Goal: Task Accomplishment & Management: Complete application form

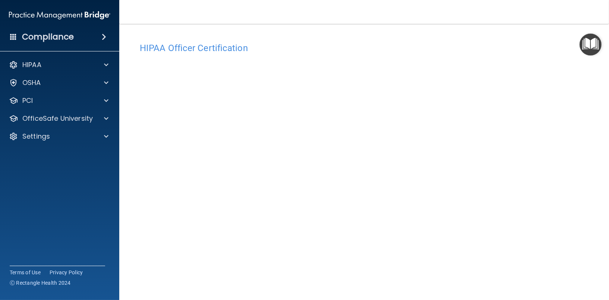
click at [471, 34] on div "HIPAA Officer Certification This course doesn’t expire until [DATE]. Are you su…" at bounding box center [364, 166] width 460 height 271
click at [85, 137] on div "Settings" at bounding box center [49, 136] width 92 height 9
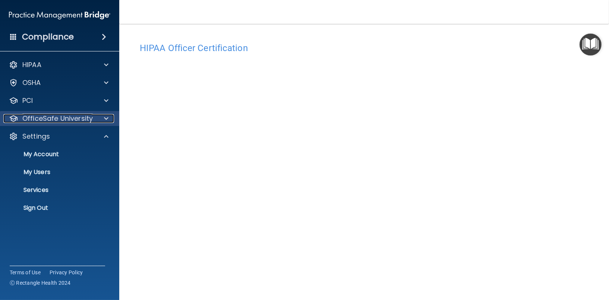
click at [81, 114] on p "OfficeSafe University" at bounding box center [57, 118] width 70 height 9
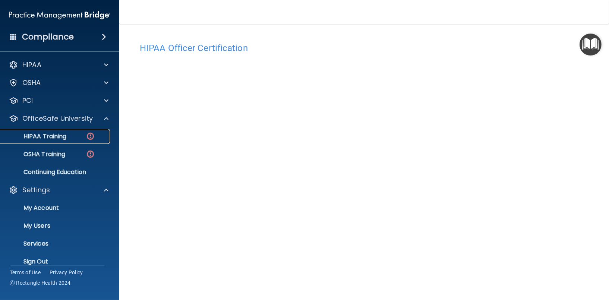
click at [67, 133] on div "HIPAA Training" at bounding box center [56, 136] width 102 height 7
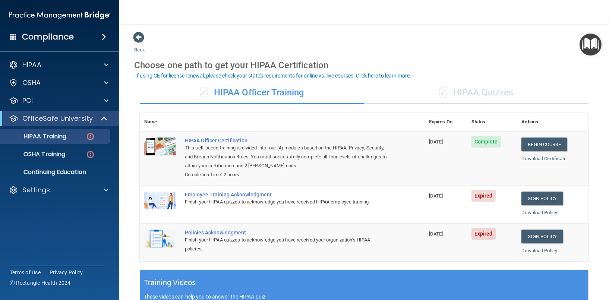
click at [212, 194] on div "Employee Training Acknowledgment" at bounding box center [286, 195] width 202 height 6
click at [150, 197] on img at bounding box center [160, 201] width 32 height 18
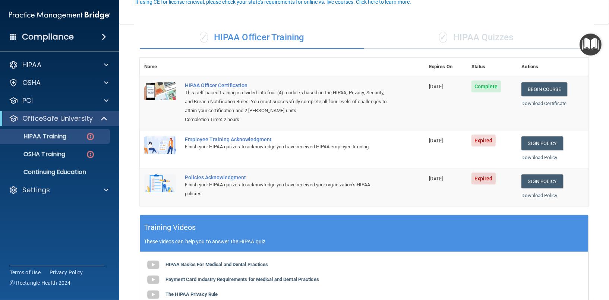
scroll to position [75, 0]
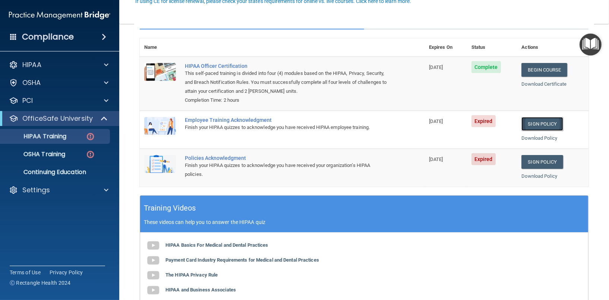
click at [539, 123] on link "Sign Policy" at bounding box center [541, 124] width 41 height 14
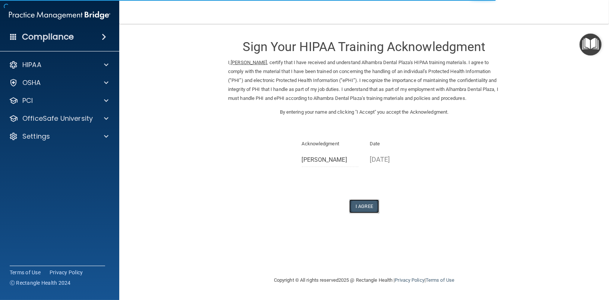
click at [369, 204] on button "I Agree" at bounding box center [364, 206] width 30 height 14
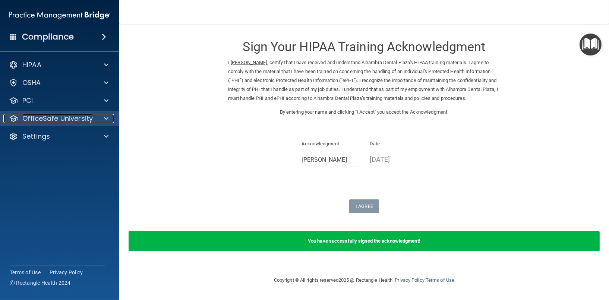
click at [93, 118] on div "OfficeSafe University" at bounding box center [49, 118] width 92 height 9
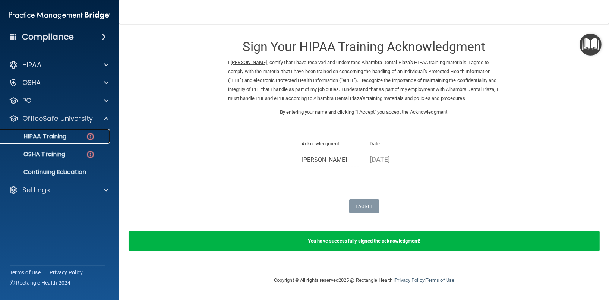
click at [89, 136] on img at bounding box center [90, 136] width 9 height 9
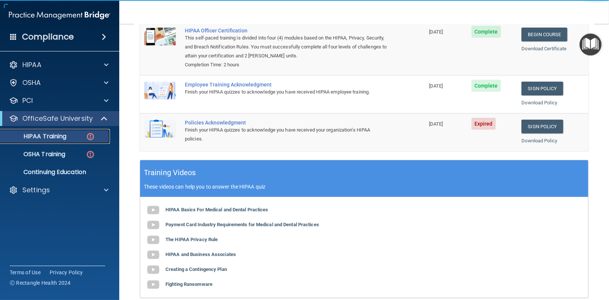
scroll to position [112, 0]
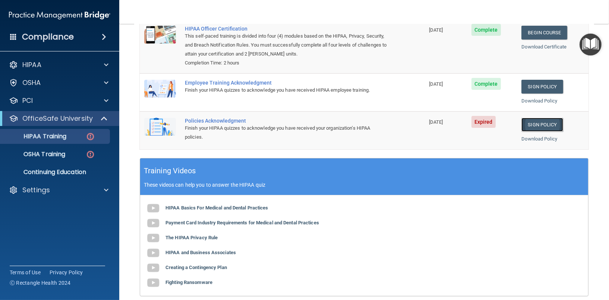
click at [537, 122] on link "Sign Policy" at bounding box center [541, 125] width 41 height 14
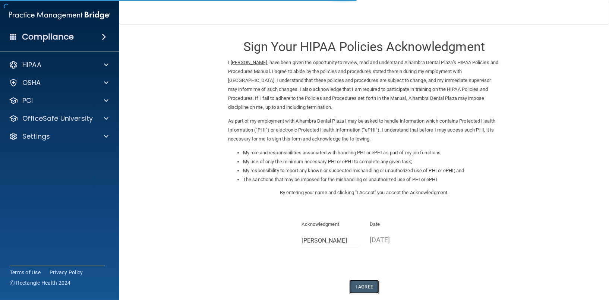
click at [355, 284] on button "I Agree" at bounding box center [364, 287] width 30 height 14
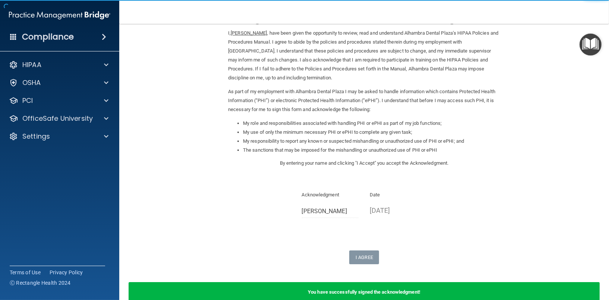
scroll to position [70, 0]
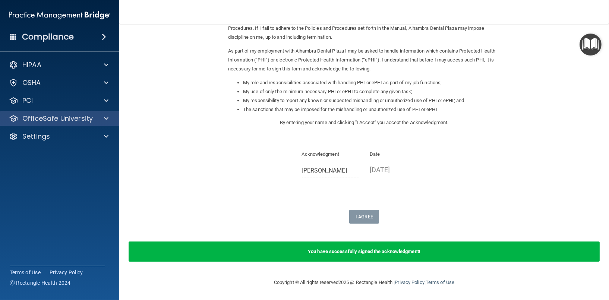
click at [53, 123] on div "OfficeSafe University" at bounding box center [60, 118] width 120 height 15
click at [104, 121] on span at bounding box center [106, 118] width 4 height 9
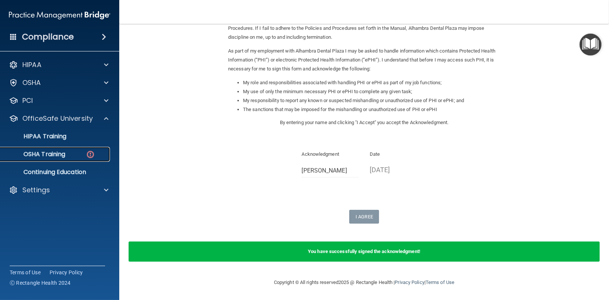
click at [82, 151] on div "OSHA Training" at bounding box center [56, 154] width 102 height 7
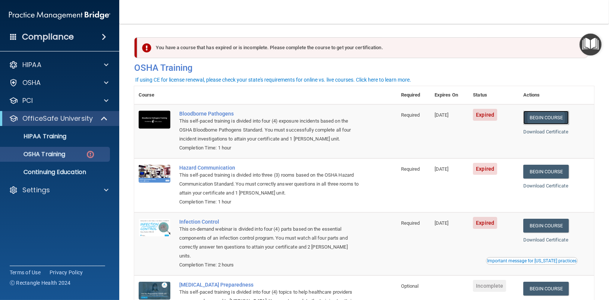
click at [535, 116] on link "Begin Course" at bounding box center [545, 118] width 45 height 14
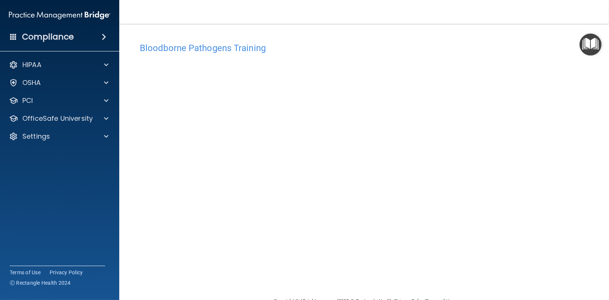
scroll to position [19, 0]
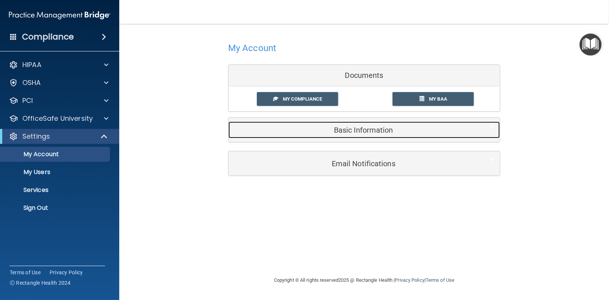
click at [395, 134] on div "Basic Information" at bounding box center [352, 129] width 249 height 17
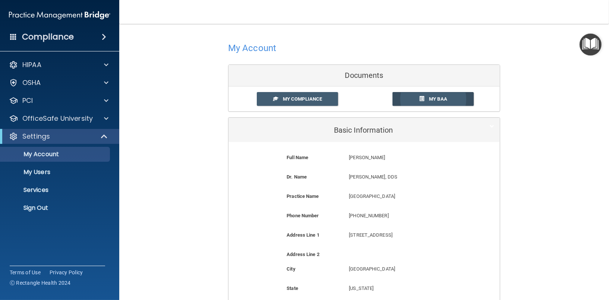
click at [414, 97] on link "My BAA" at bounding box center [433, 99] width 82 height 14
click at [84, 125] on div "OfficeSafe University" at bounding box center [60, 118] width 120 height 15
click at [102, 116] on div at bounding box center [105, 118] width 19 height 9
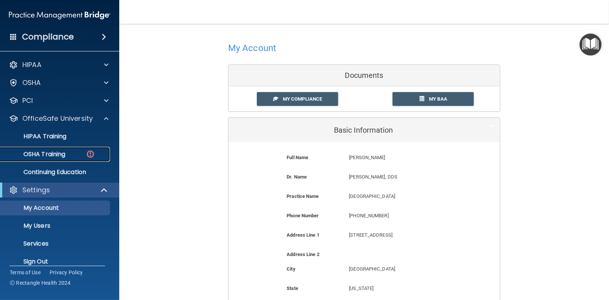
click at [58, 155] on p "OSHA Training" at bounding box center [35, 154] width 60 height 7
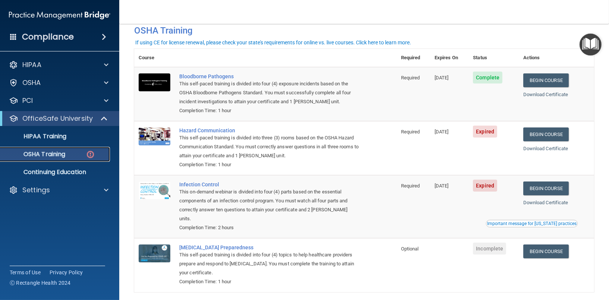
scroll to position [60, 0]
